Goal: Task Accomplishment & Management: Use online tool/utility

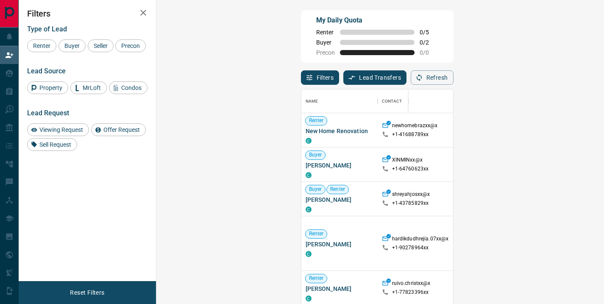
scroll to position [223, 423]
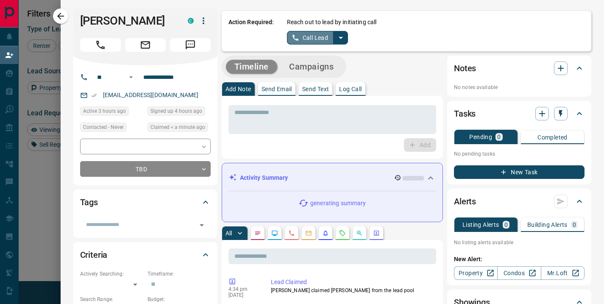
click at [317, 43] on button "Call Lead" at bounding box center [310, 38] width 47 height 14
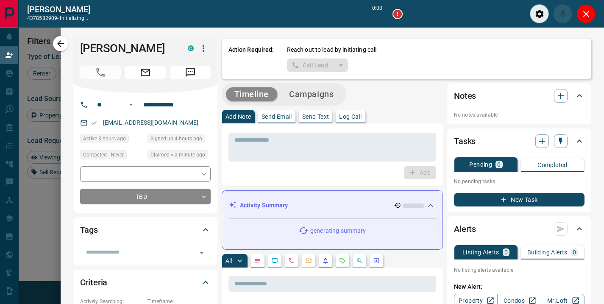
scroll to position [202, 423]
type input "*******"
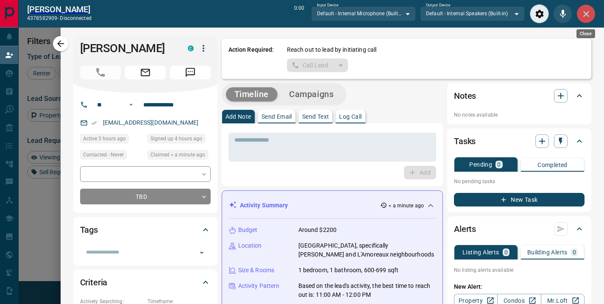
click at [584, 19] on button "Close" at bounding box center [585, 13] width 19 height 19
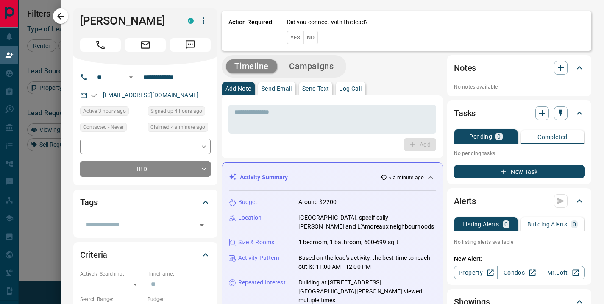
scroll to position [223, 423]
click at [306, 40] on button "No" at bounding box center [310, 37] width 15 height 13
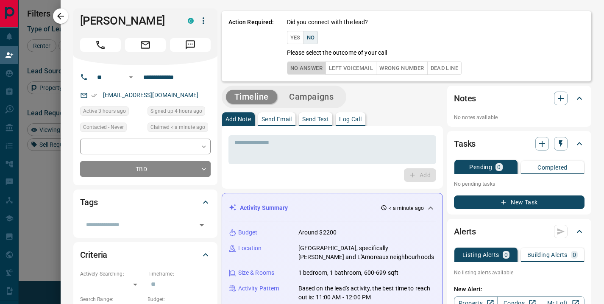
click at [299, 69] on button "No Answer" at bounding box center [306, 67] width 39 height 13
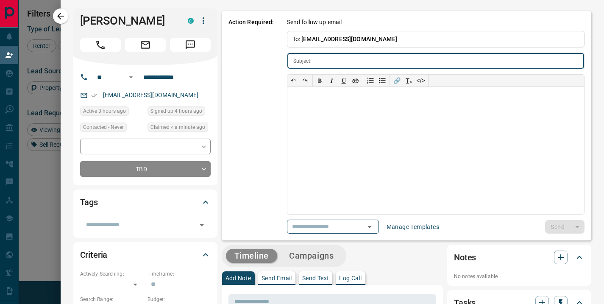
type input "**********"
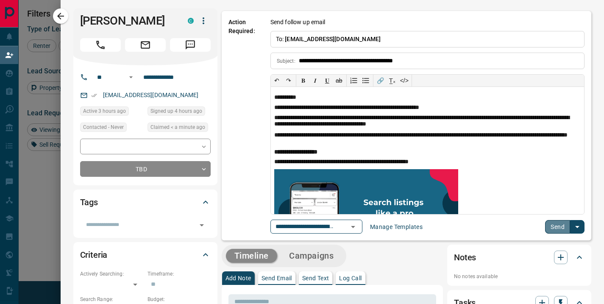
click at [555, 231] on button "Send" at bounding box center [557, 227] width 25 height 14
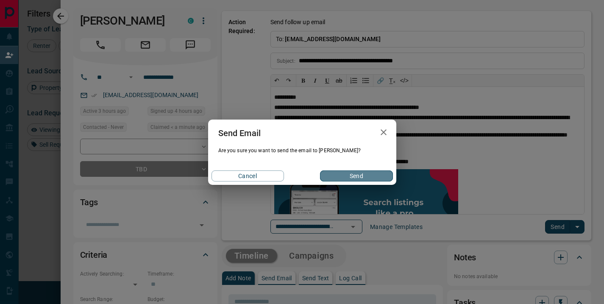
click at [333, 175] on button "Send" at bounding box center [356, 175] width 72 height 11
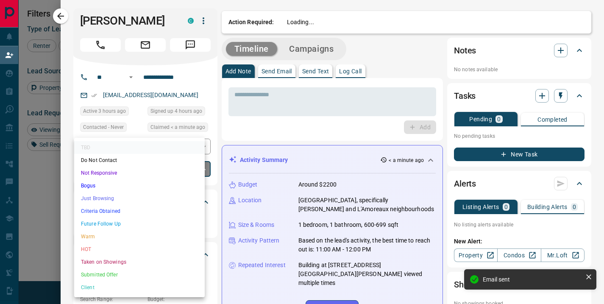
click at [190, 171] on body "Lead Transfers Claim Leads My Leads Tasks Opportunities Deals Campaigns Automat…" at bounding box center [302, 130] width 604 height 260
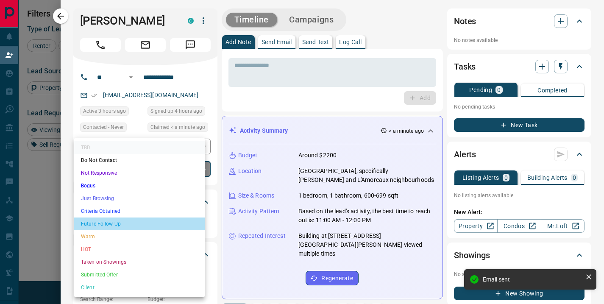
click at [158, 227] on li "Future Follow Up" at bounding box center [139, 223] width 130 height 13
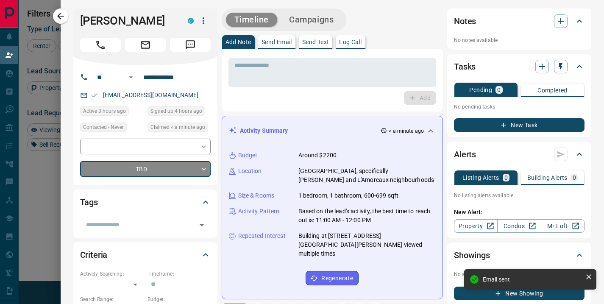
type input "*"
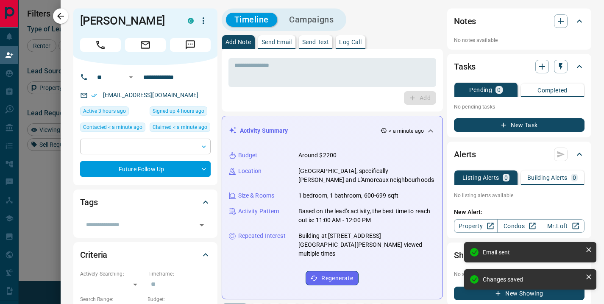
click at [197, 145] on body "Lead Transfers Claim Leads My Leads Tasks Opportunities Deals Campaigns Automat…" at bounding box center [302, 130] width 604 height 260
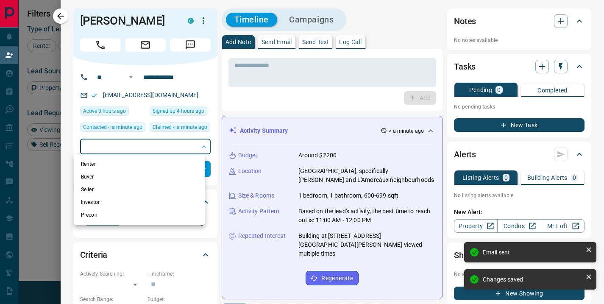
click at [93, 162] on li "Renter" at bounding box center [139, 164] width 130 height 13
type input "**********"
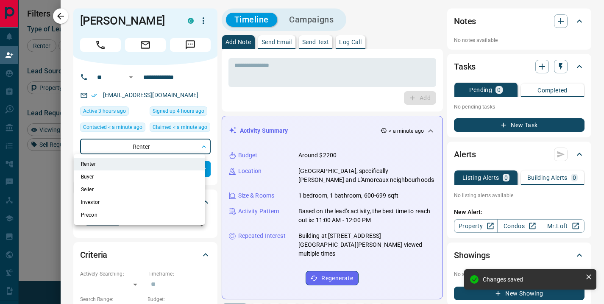
click at [282, 97] on div at bounding box center [302, 152] width 604 height 304
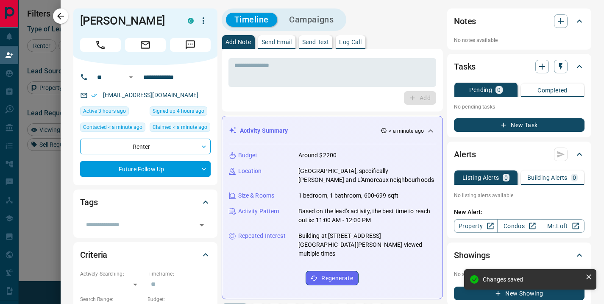
scroll to position [287, 0]
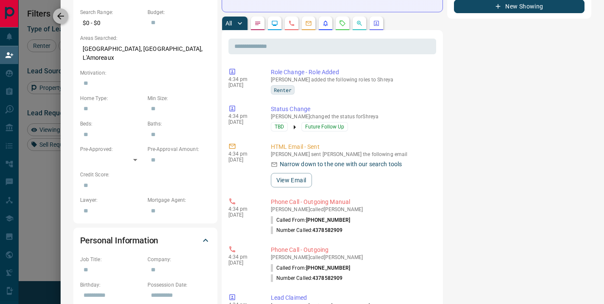
click at [58, 16] on icon "button" at bounding box center [60, 16] width 10 height 10
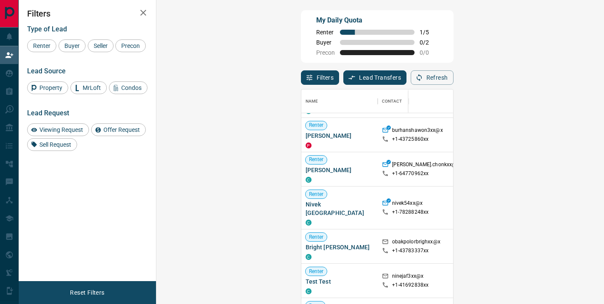
scroll to position [258, 0]
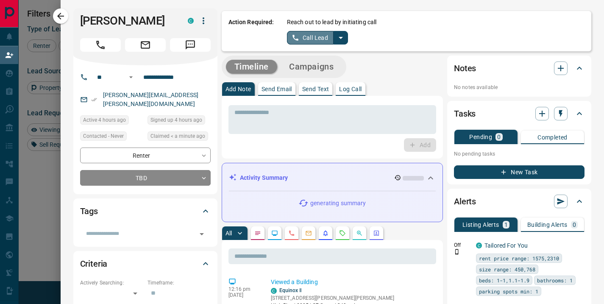
click at [299, 36] on button "Call Lead" at bounding box center [310, 38] width 47 height 14
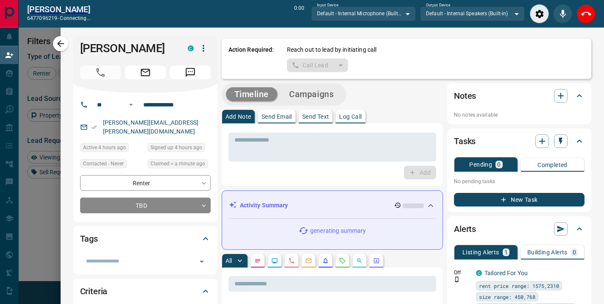
scroll to position [202, 423]
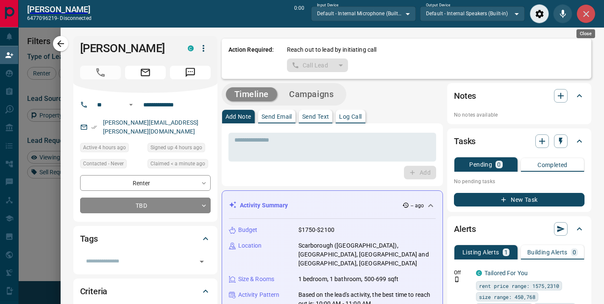
click at [589, 14] on icon "Close" at bounding box center [586, 14] width 10 height 10
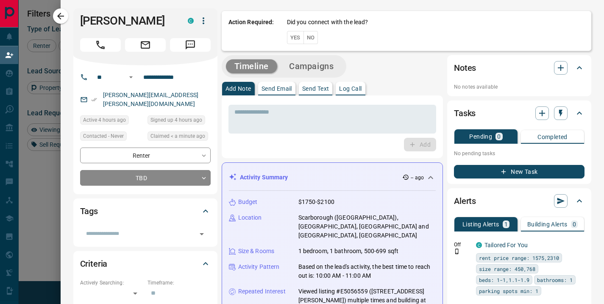
scroll to position [223, 423]
click at [309, 36] on button "No" at bounding box center [310, 37] width 15 height 13
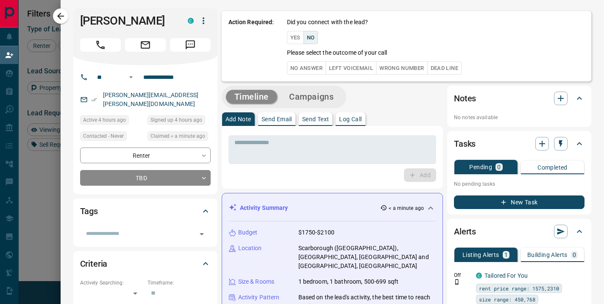
click at [302, 66] on button "No Answer" at bounding box center [306, 67] width 39 height 13
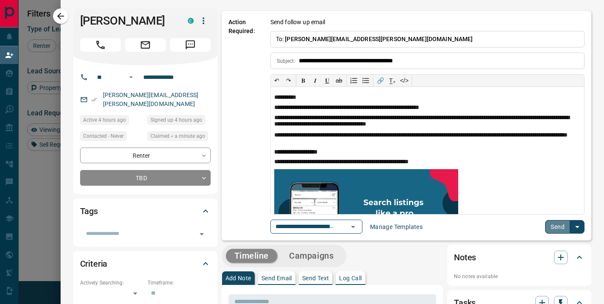
click at [554, 226] on button "Send" at bounding box center [557, 227] width 25 height 14
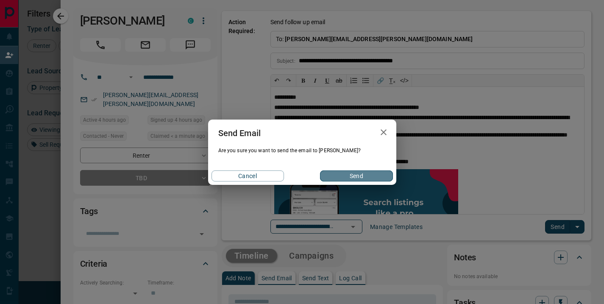
click at [357, 174] on button "Send" at bounding box center [356, 175] width 72 height 11
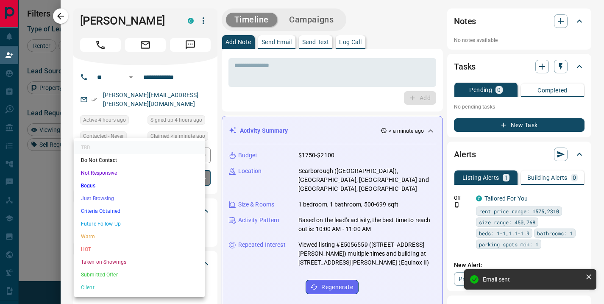
click at [183, 170] on body "Lead Transfers Claim Leads My Leads Tasks Opportunities Deals Campaigns Automat…" at bounding box center [302, 130] width 604 height 260
click at [160, 222] on li "Future Follow Up" at bounding box center [139, 223] width 130 height 13
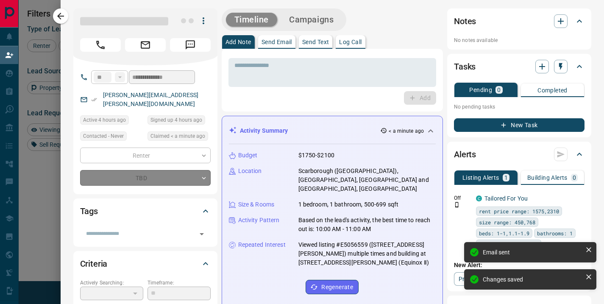
type input "*"
